Goal: Transaction & Acquisition: Purchase product/service

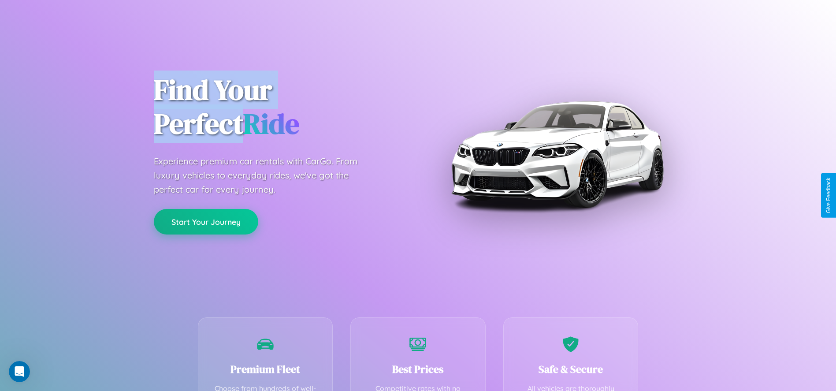
click at [206, 222] on button "Start Your Journey" at bounding box center [206, 222] width 104 height 26
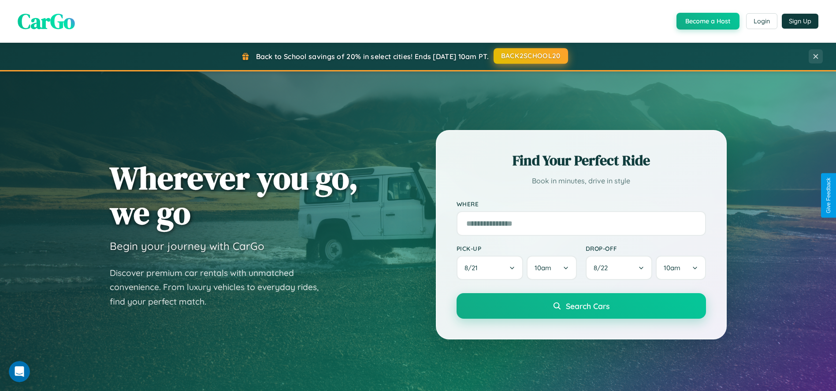
click at [530, 56] on button "BACK2SCHOOL20" at bounding box center [531, 56] width 74 height 16
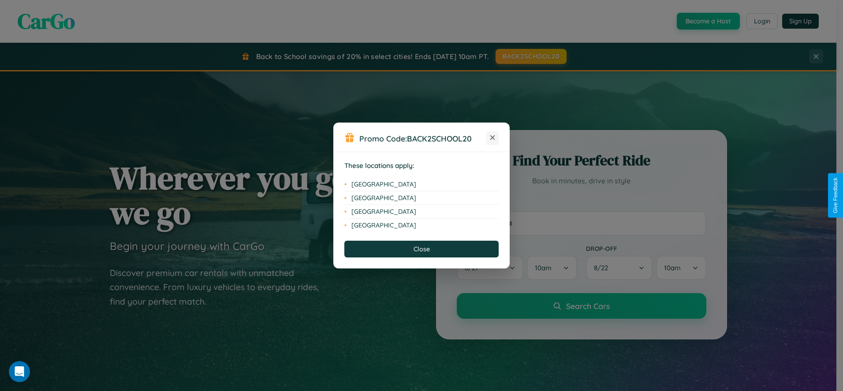
click at [492, 138] on icon at bounding box center [492, 137] width 5 height 5
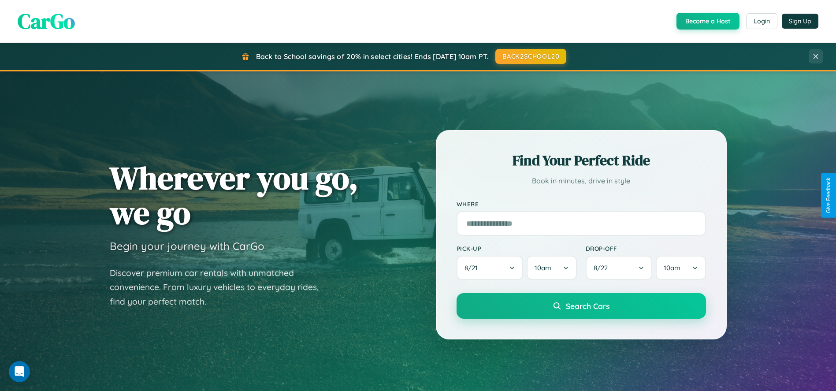
scroll to position [1693, 0]
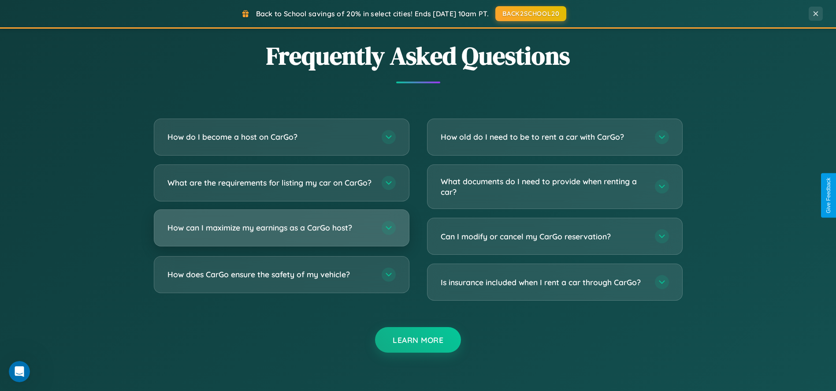
click at [281, 233] on h3 "How can I maximize my earnings as a CarGo host?" at bounding box center [269, 227] width 205 height 11
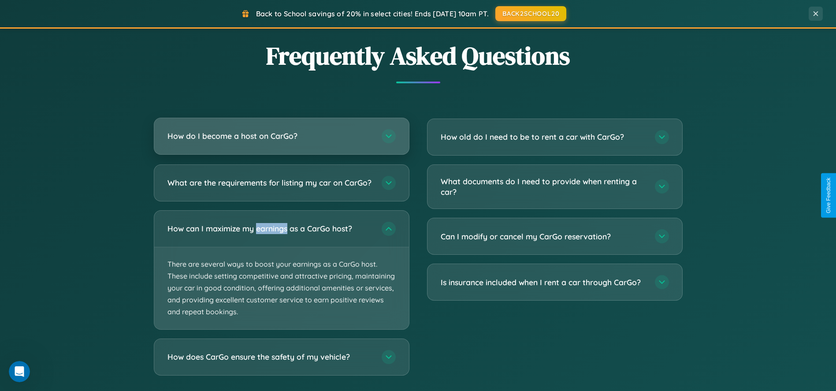
click at [281, 137] on h3 "How do I become a host on CarGo?" at bounding box center [269, 135] width 205 height 11
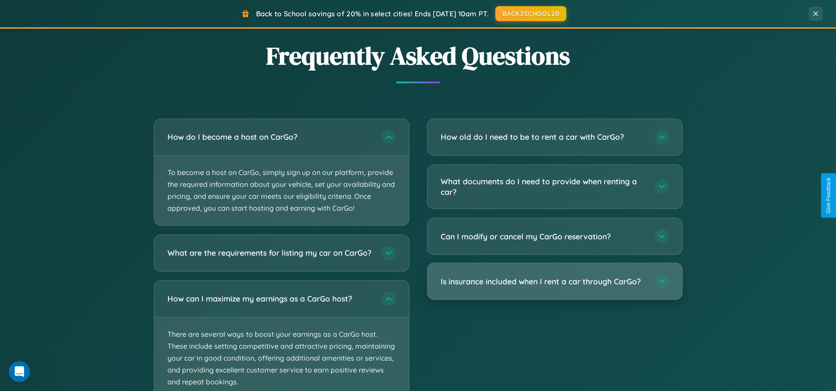
click at [554, 281] on h3 "Is insurance included when I rent a car through CarGo?" at bounding box center [543, 281] width 205 height 11
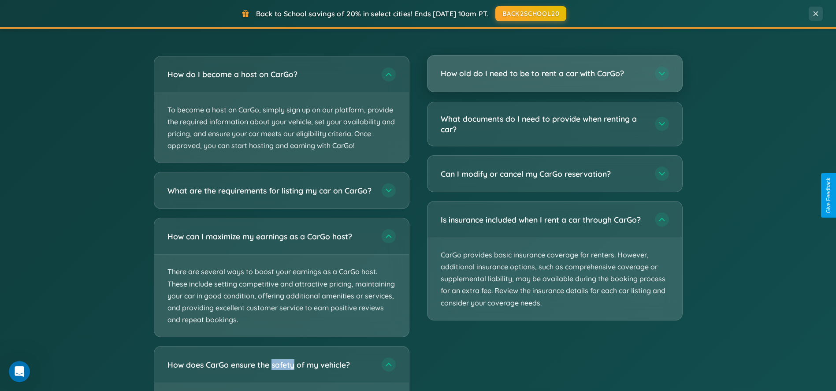
click at [554, 74] on h3 "How old do I need to be to rent a car with CarGo?" at bounding box center [543, 73] width 205 height 11
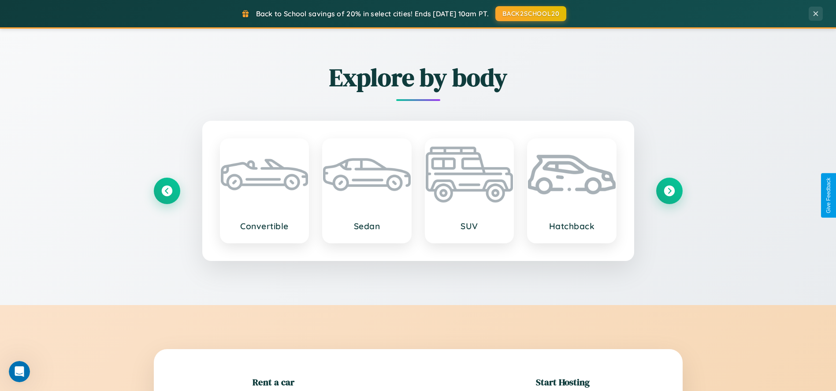
scroll to position [773, 0]
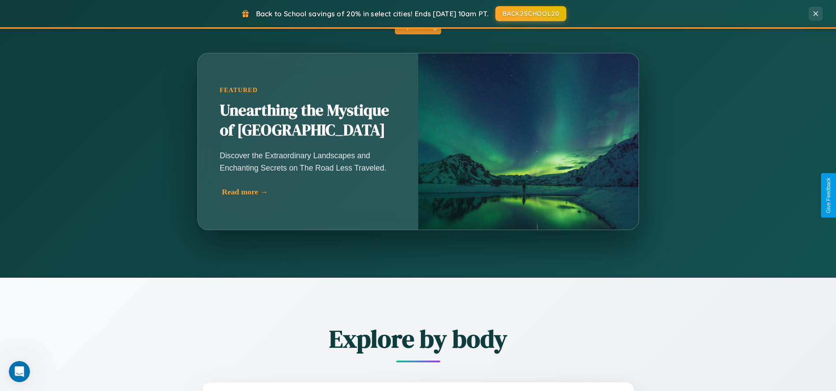
click at [308, 192] on div "Read more →" at bounding box center [310, 191] width 176 height 9
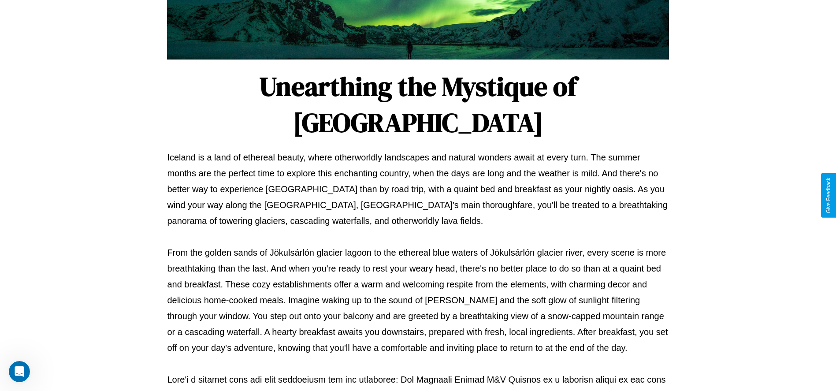
scroll to position [292, 0]
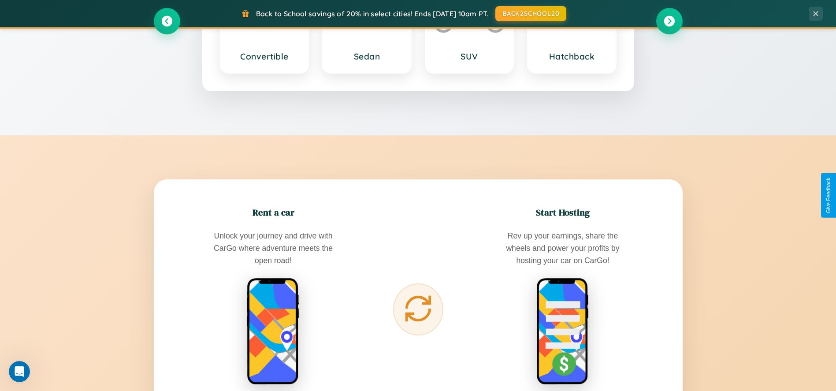
scroll to position [1413, 0]
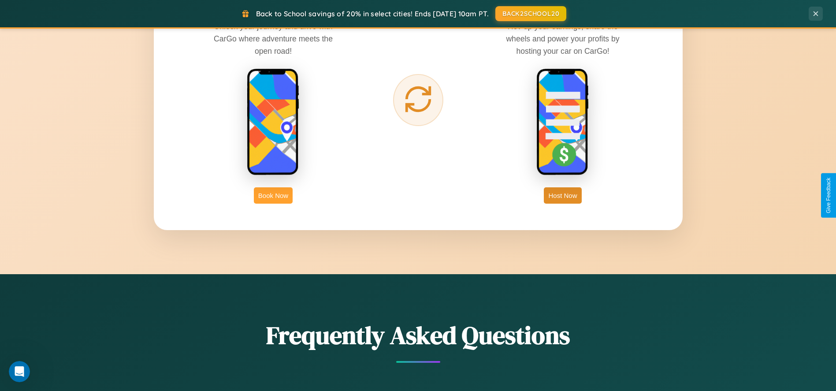
click at [273, 195] on button "Book Now" at bounding box center [273, 195] width 39 height 16
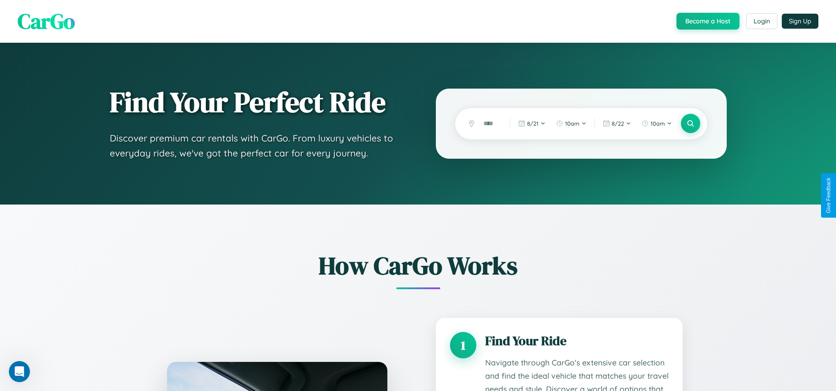
scroll to position [749, 0]
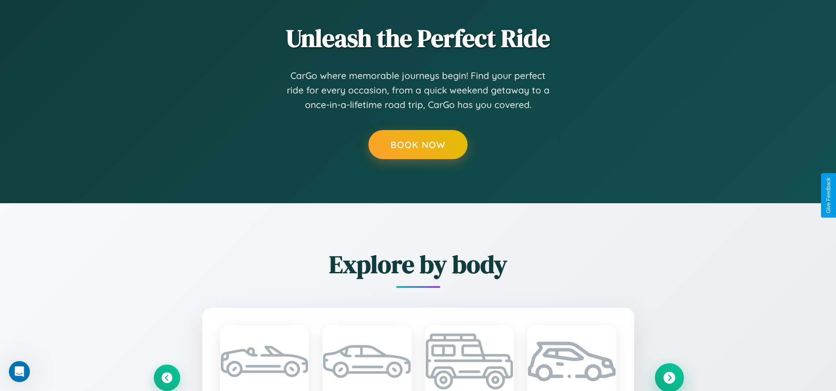
click at [669, 377] on icon at bounding box center [669, 377] width 12 height 12
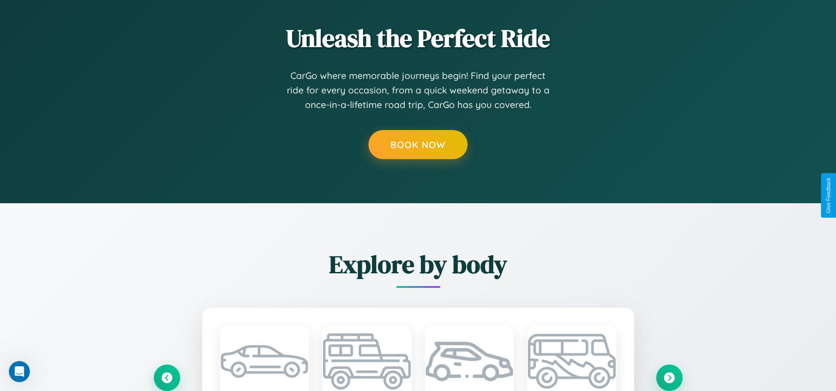
scroll to position [0, 0]
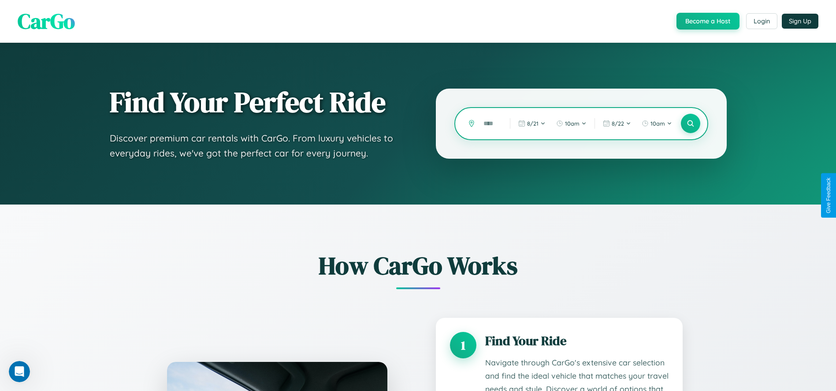
click at [490, 123] on input "text" at bounding box center [490, 123] width 22 height 15
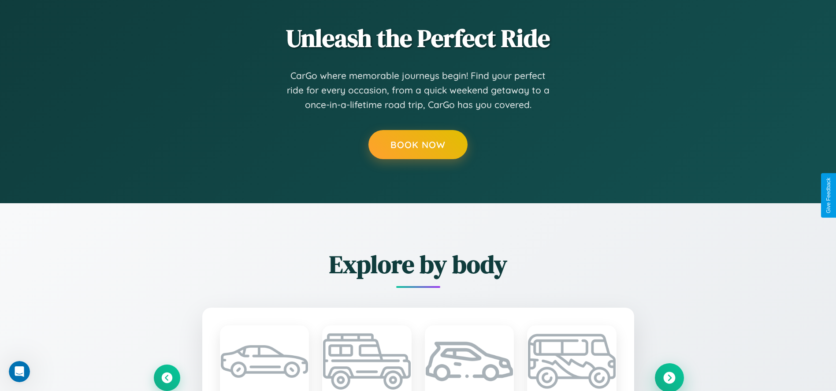
click at [669, 377] on icon at bounding box center [669, 377] width 12 height 12
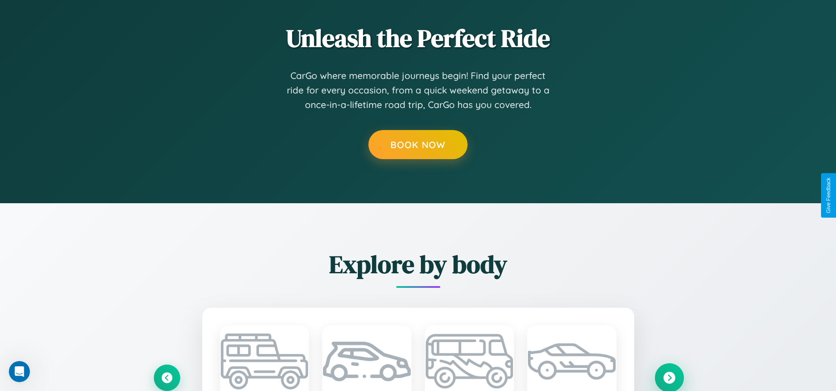
scroll to position [748, 0]
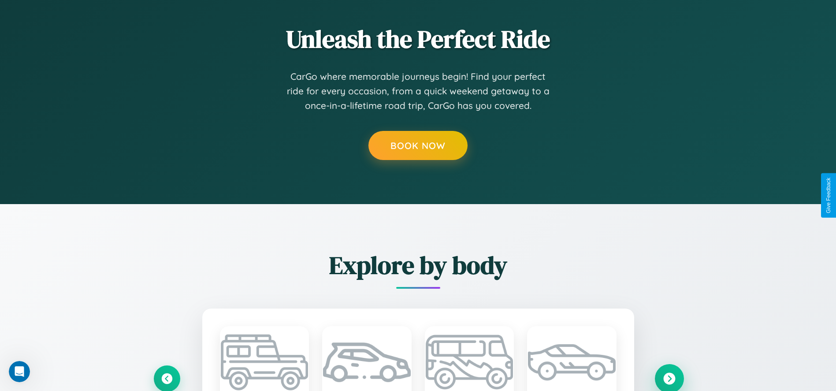
click at [669, 378] on icon at bounding box center [669, 378] width 12 height 12
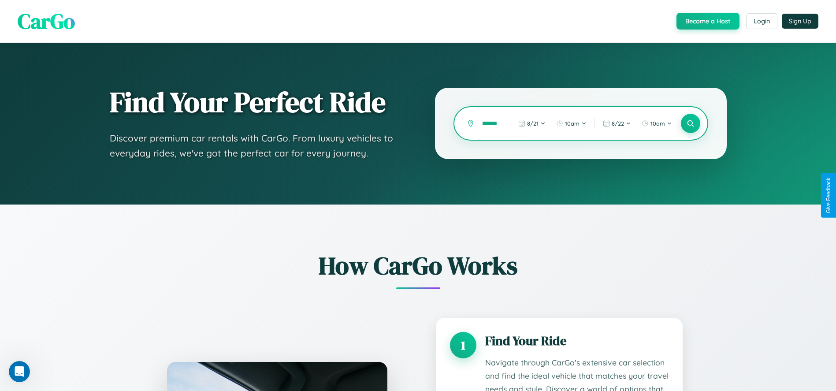
scroll to position [0, 7]
type input "*******"
click at [690, 123] on icon at bounding box center [690, 123] width 8 height 8
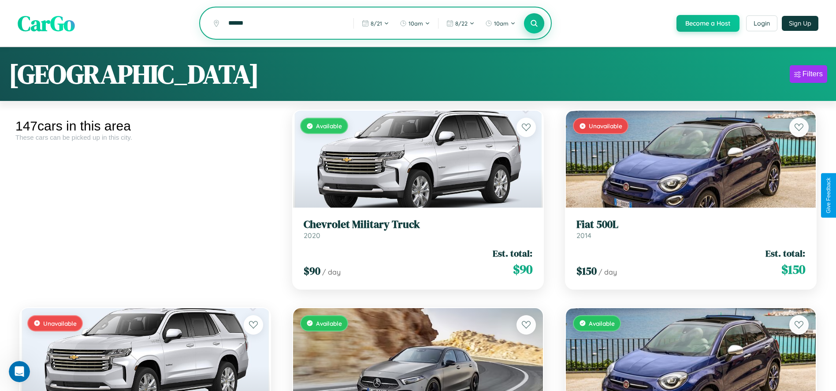
click at [534, 24] on icon at bounding box center [534, 23] width 8 height 8
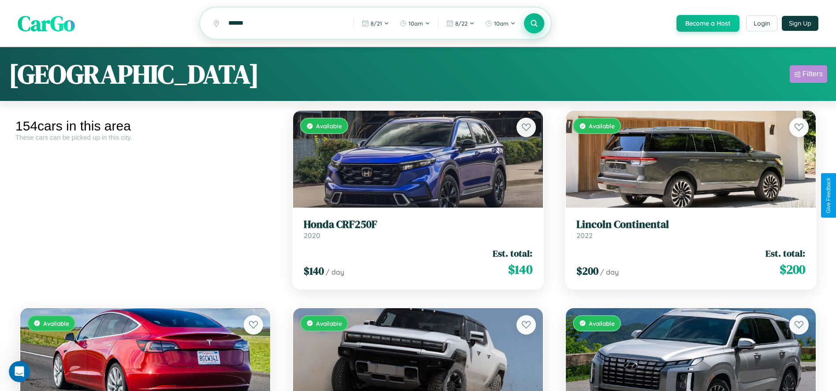
click at [808, 75] on div "Filters" at bounding box center [812, 74] width 20 height 9
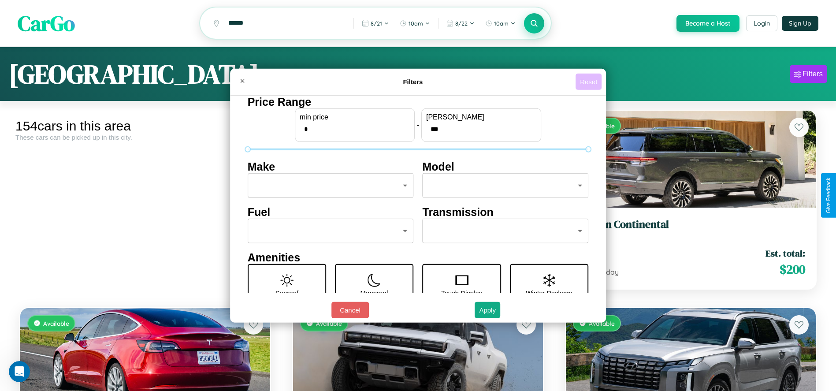
click at [590, 82] on button "Reset" at bounding box center [588, 82] width 26 height 16
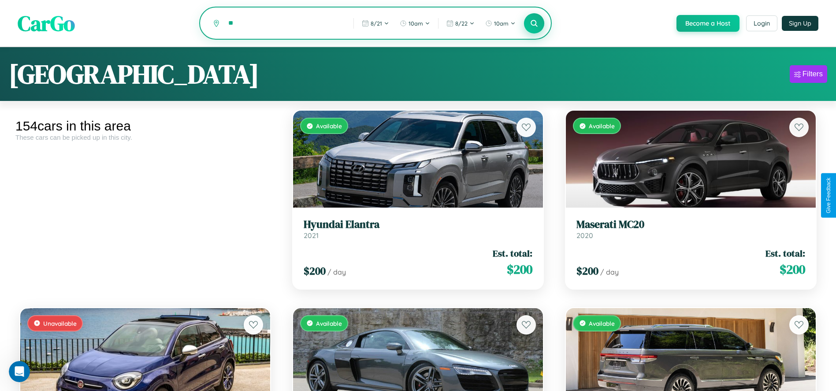
type input "*"
type input "*****"
click at [534, 24] on icon at bounding box center [534, 23] width 8 height 8
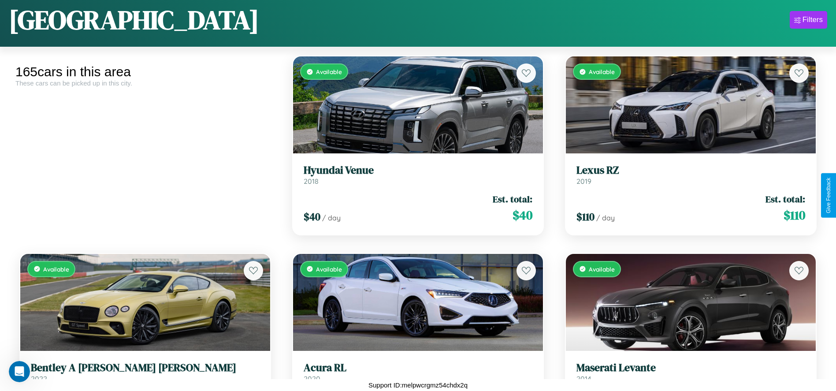
scroll to position [327, 0]
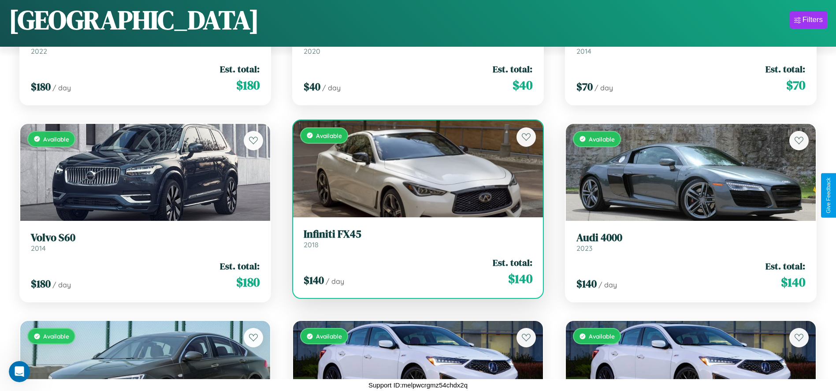
click at [415, 241] on link "Infiniti FX45 2018" at bounding box center [418, 239] width 229 height 22
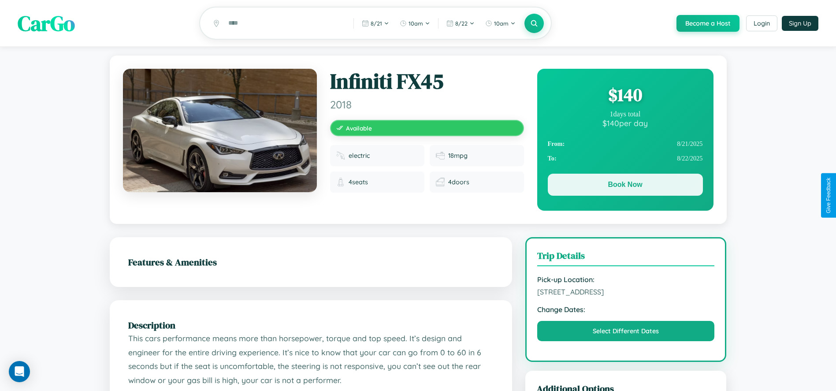
click at [625, 186] on button "Book Now" at bounding box center [625, 185] width 155 height 22
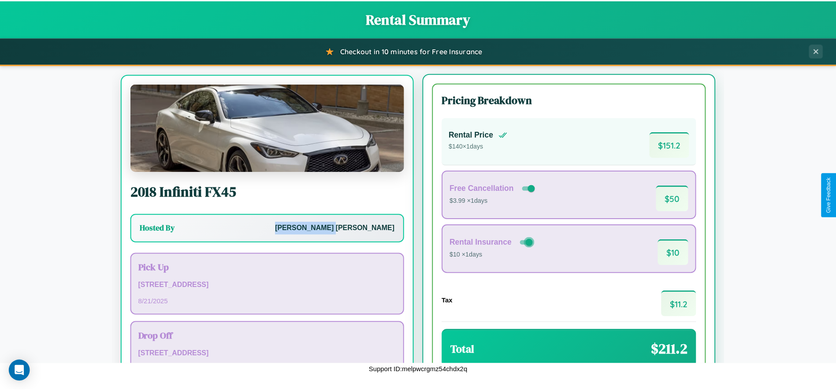
scroll to position [55, 0]
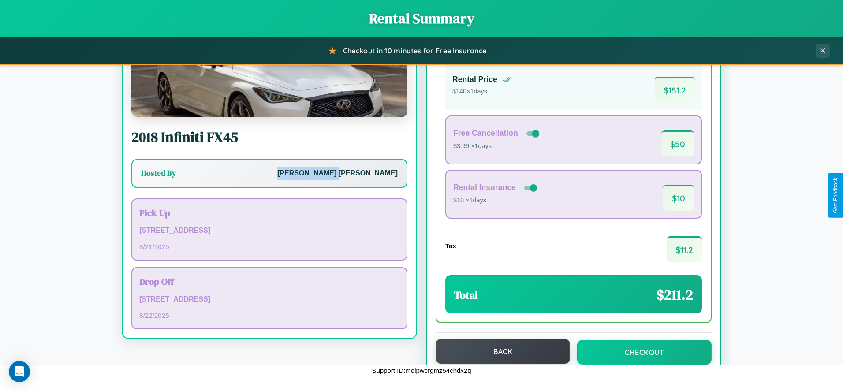
click at [498, 351] on button "Back" at bounding box center [502, 351] width 134 height 25
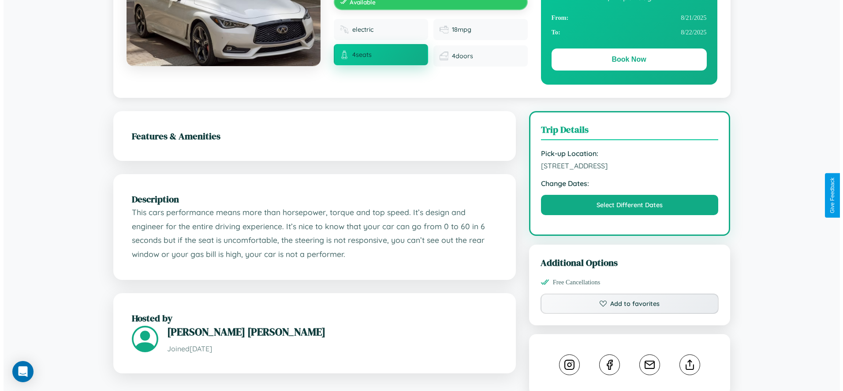
scroll to position [245, 0]
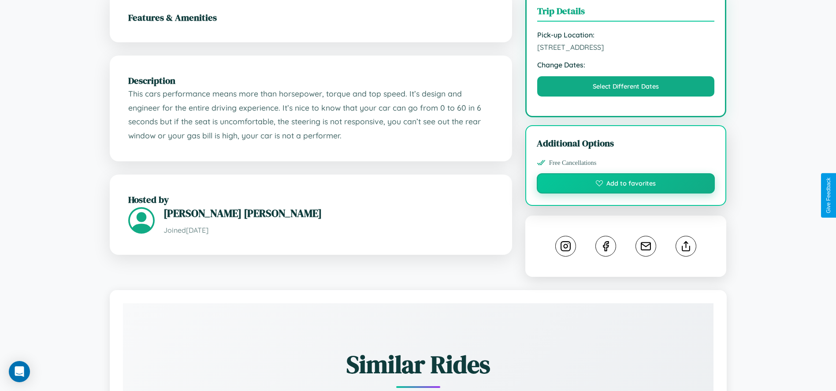
click at [626, 193] on button "Add to favorites" at bounding box center [626, 183] width 178 height 20
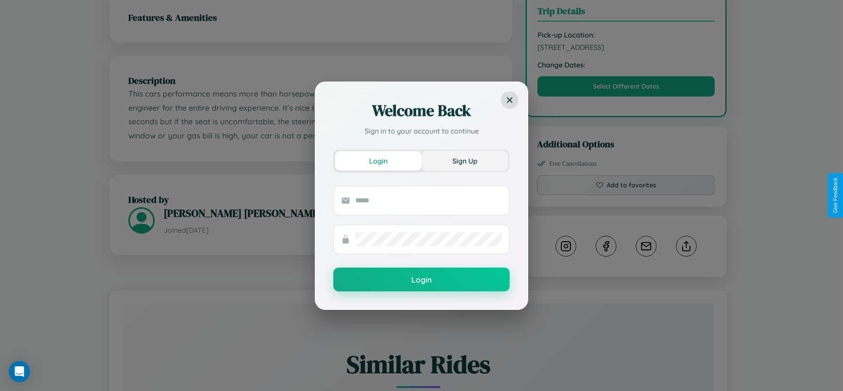
click at [464, 160] on button "Sign Up" at bounding box center [464, 160] width 86 height 19
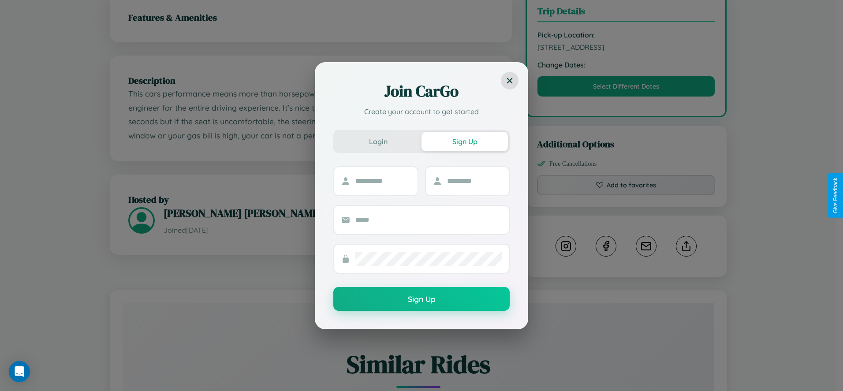
click at [626, 195] on div "Join CarGo Create your account to get started Login Sign Up Sign Up" at bounding box center [421, 195] width 843 height 391
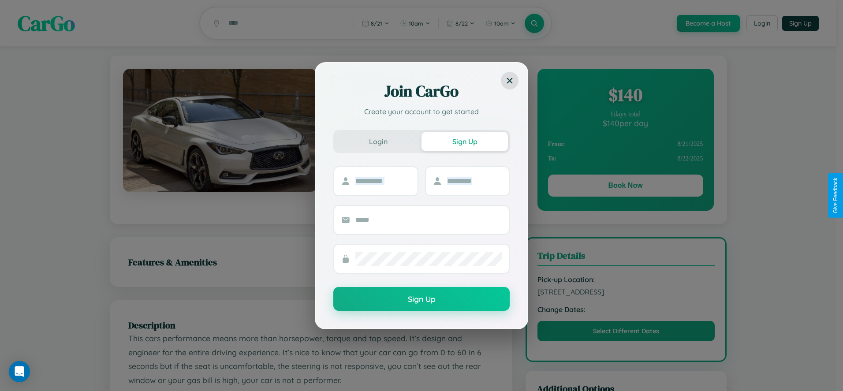
click at [625, 187] on div "Join CarGo Create your account to get started Login Sign Up Sign Up" at bounding box center [421, 195] width 843 height 391
